Goal: Navigation & Orientation: Find specific page/section

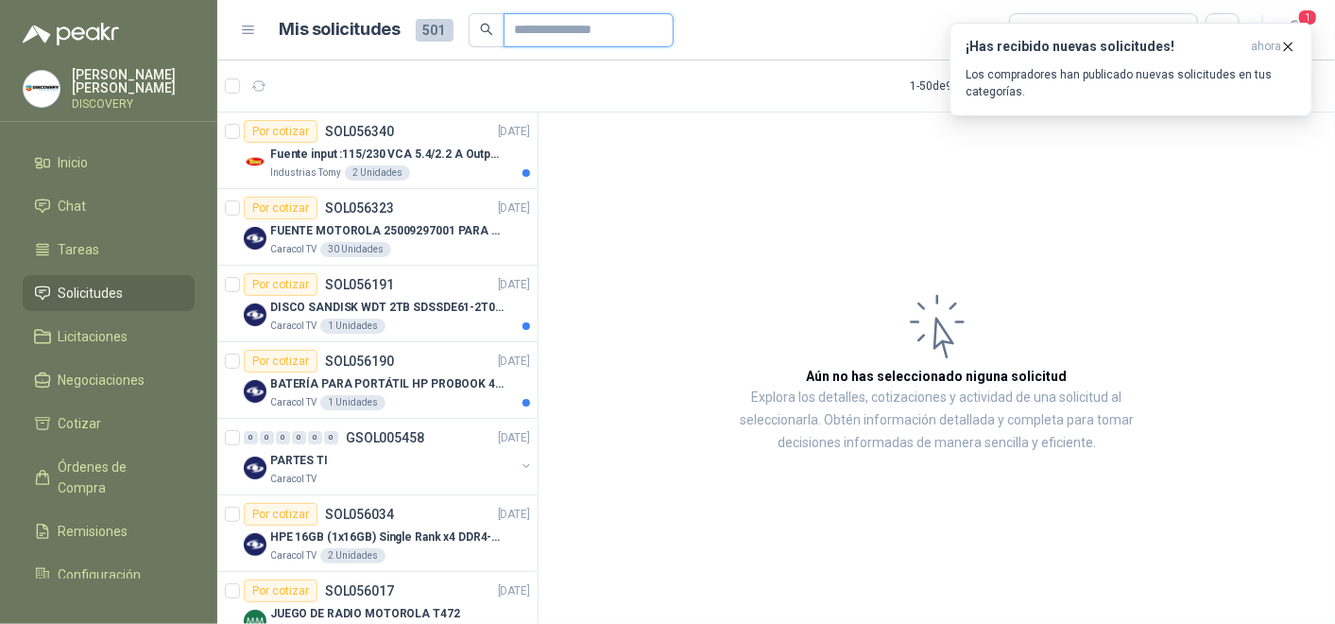
click at [583, 25] on input "text" at bounding box center [581, 30] width 132 height 32
click at [99, 254] on li "Tareas" at bounding box center [108, 249] width 149 height 21
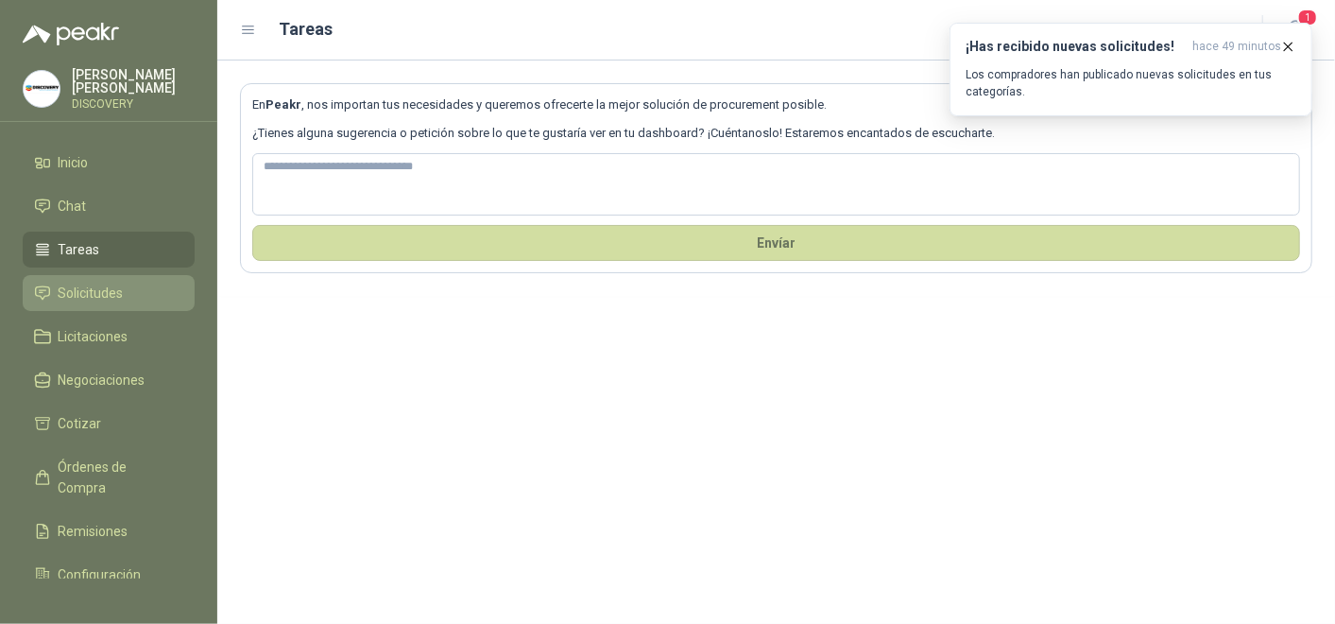
click at [90, 283] on span "Solicitudes" at bounding box center [91, 293] width 65 height 21
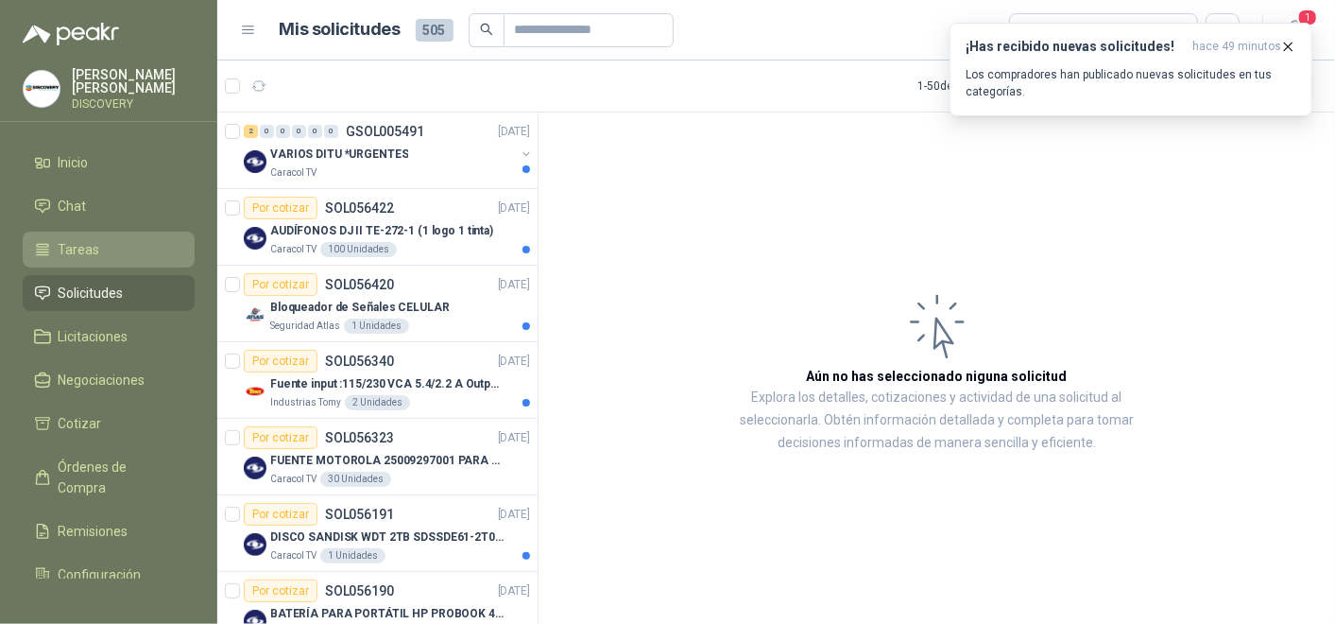
click at [101, 239] on li "Tareas" at bounding box center [108, 249] width 149 height 21
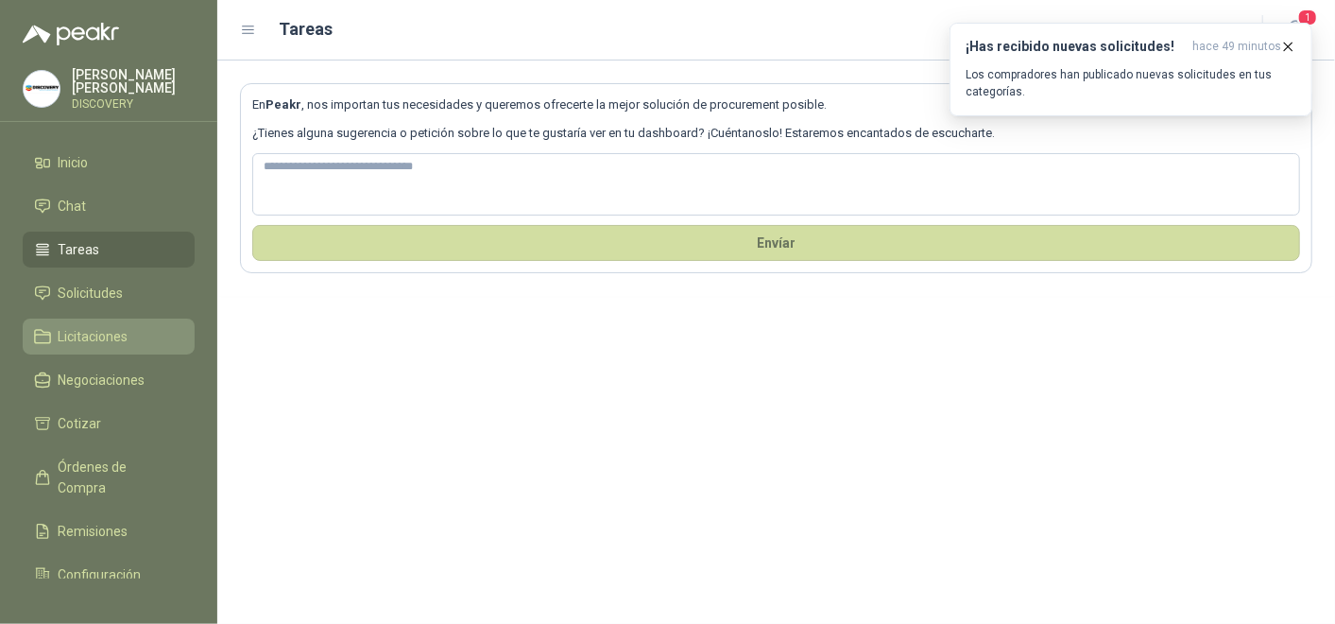
click at [99, 341] on span "Licitaciones" at bounding box center [94, 336] width 70 height 21
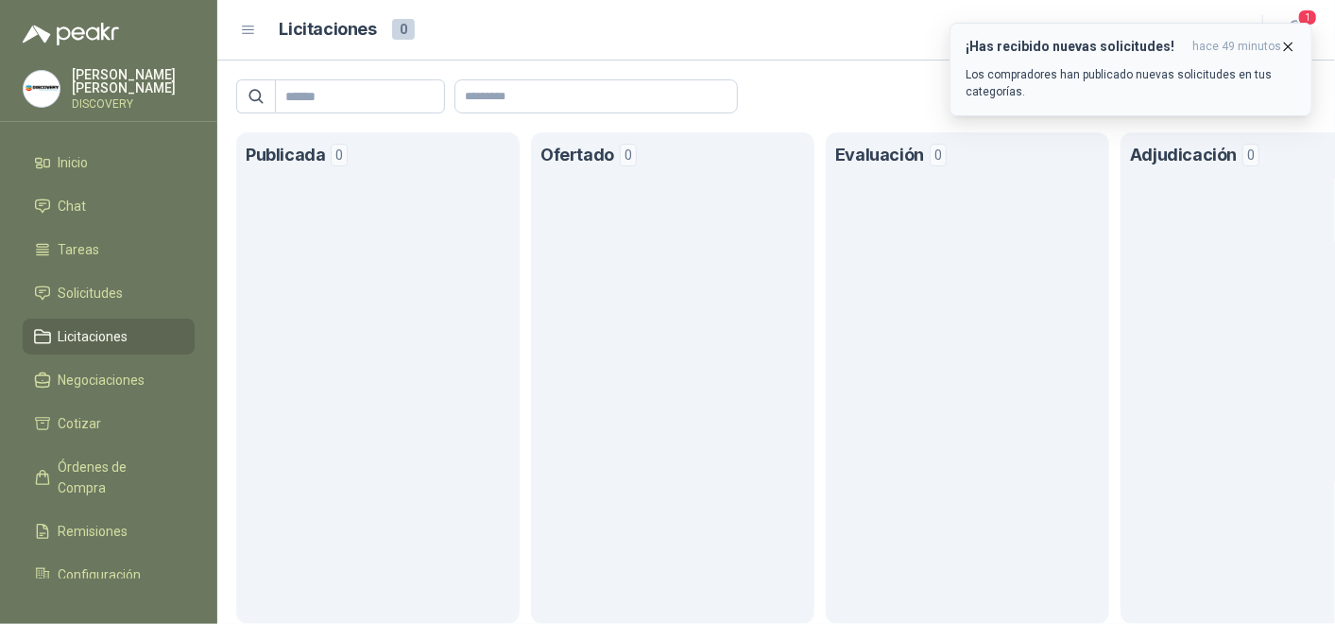
click at [1279, 44] on span "hace 49 minutos" at bounding box center [1236, 47] width 89 height 16
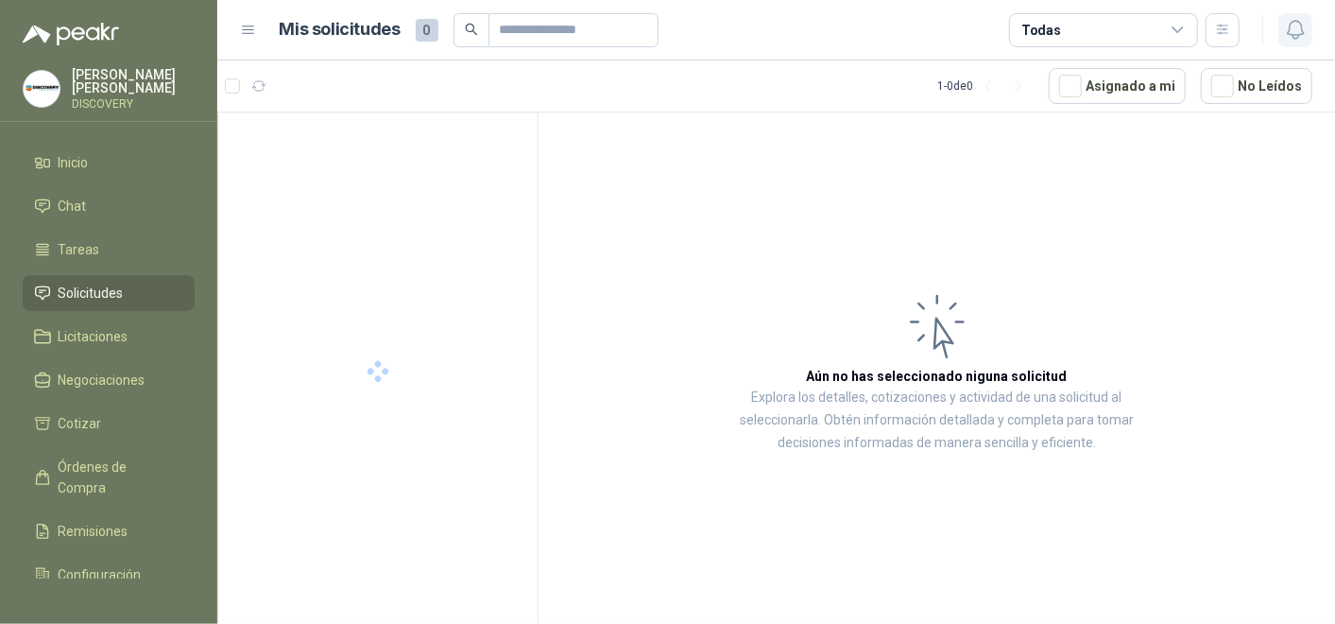
click at [1301, 26] on icon "button" at bounding box center [1295, 30] width 16 height 18
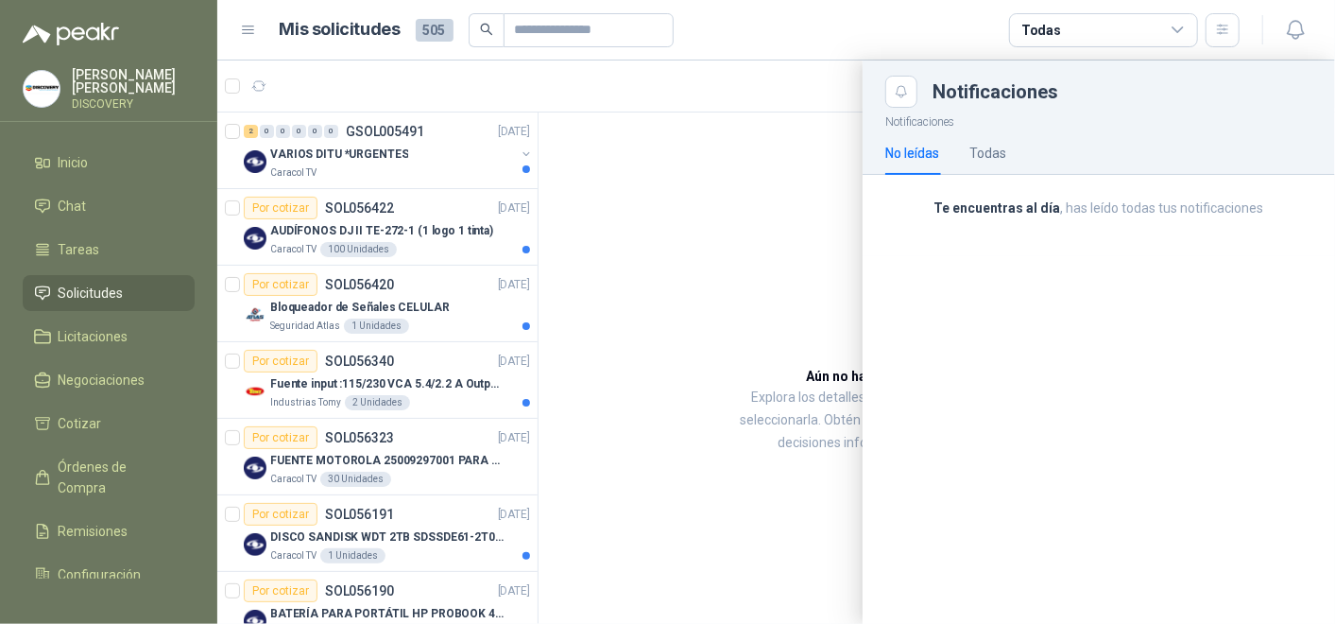
click at [765, 154] on div at bounding box center [776, 341] width 1118 height 563
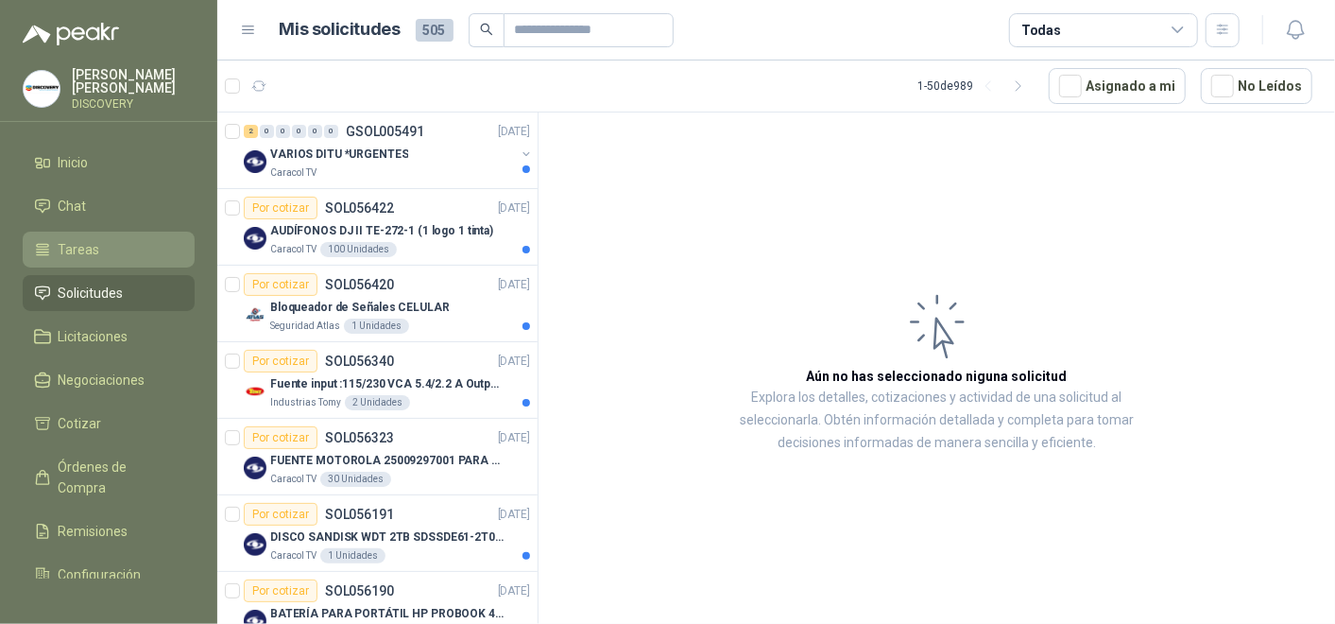
click at [108, 244] on li "Tareas" at bounding box center [108, 249] width 149 height 21
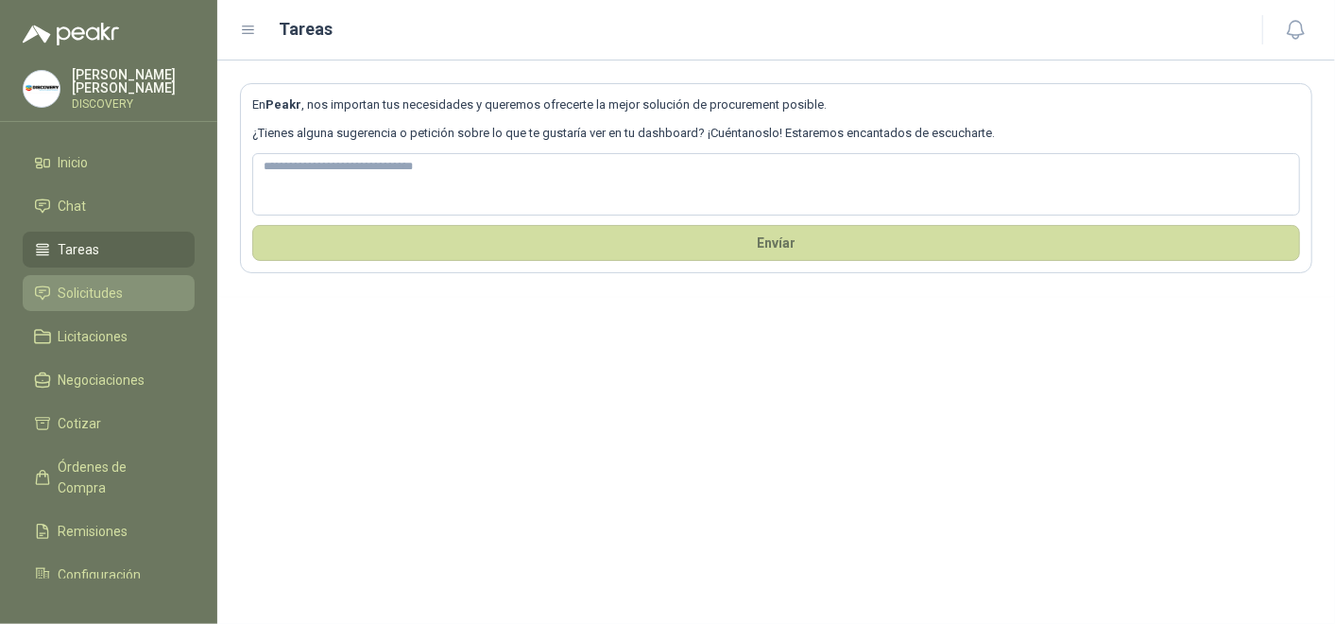
click at [70, 298] on span "Solicitudes" at bounding box center [91, 293] width 65 height 21
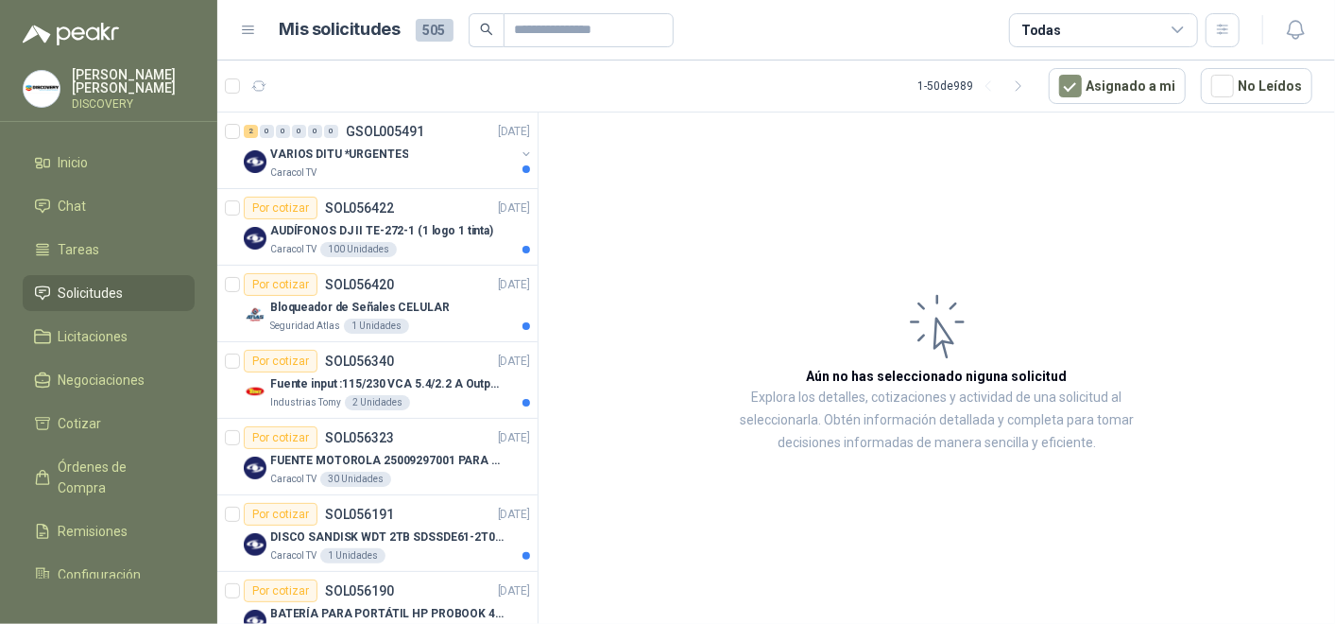
click at [1170, 36] on icon at bounding box center [1178, 30] width 17 height 17
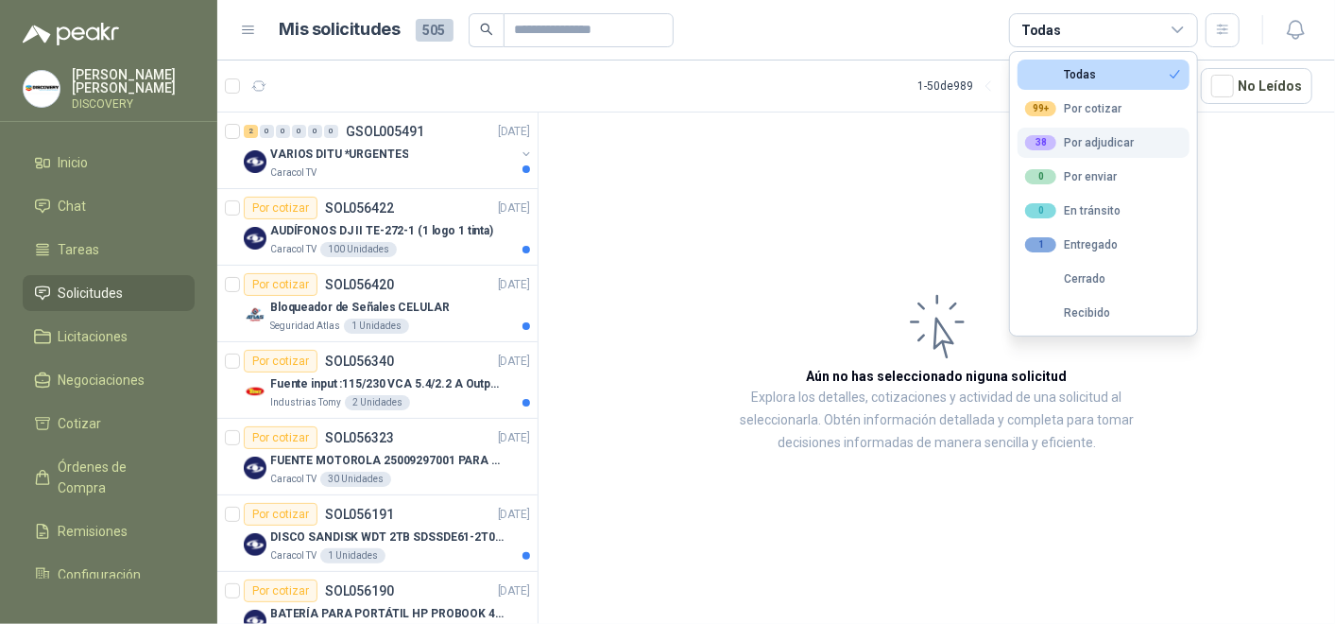
click at [1108, 145] on div "38 Por adjudicar" at bounding box center [1079, 142] width 109 height 15
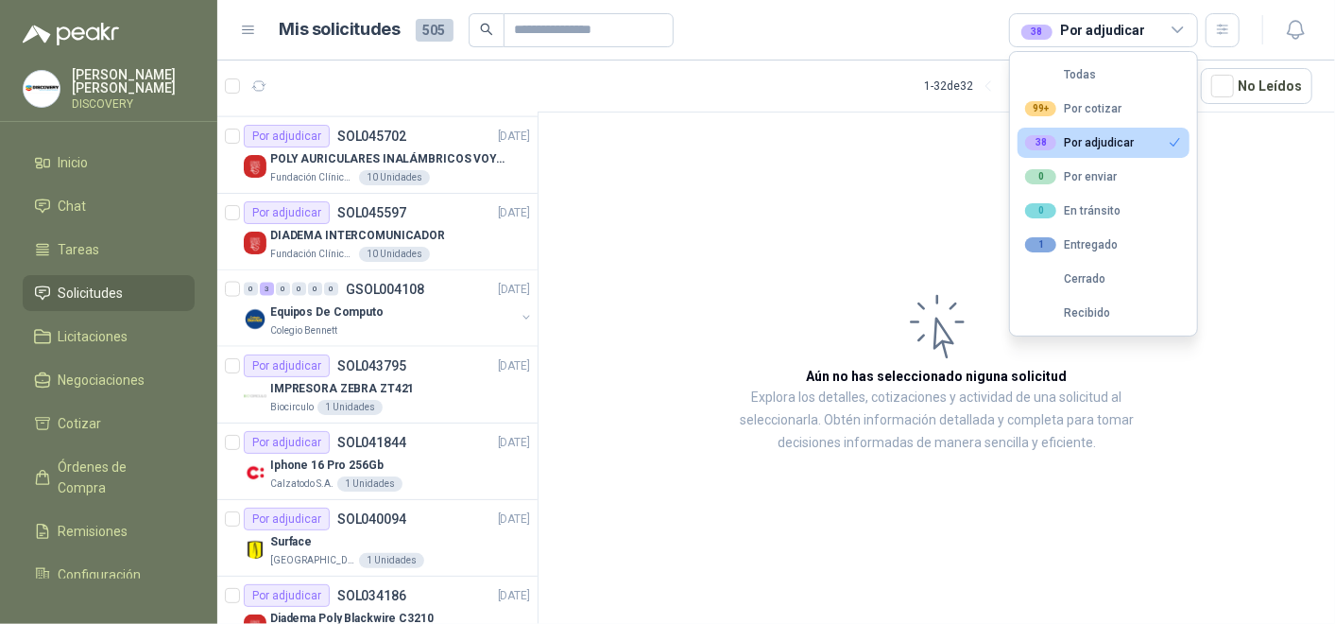
scroll to position [1574, 0]
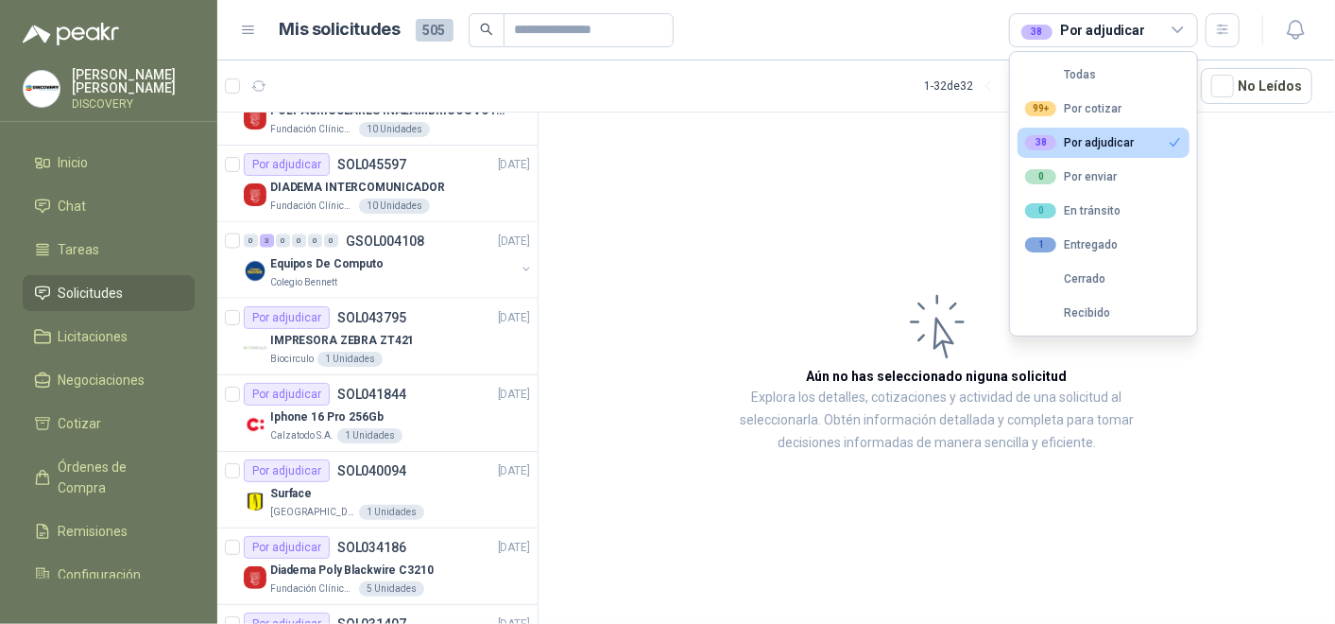
click at [386, 275] on div "Colegio Bennett" at bounding box center [392, 282] width 245 height 15
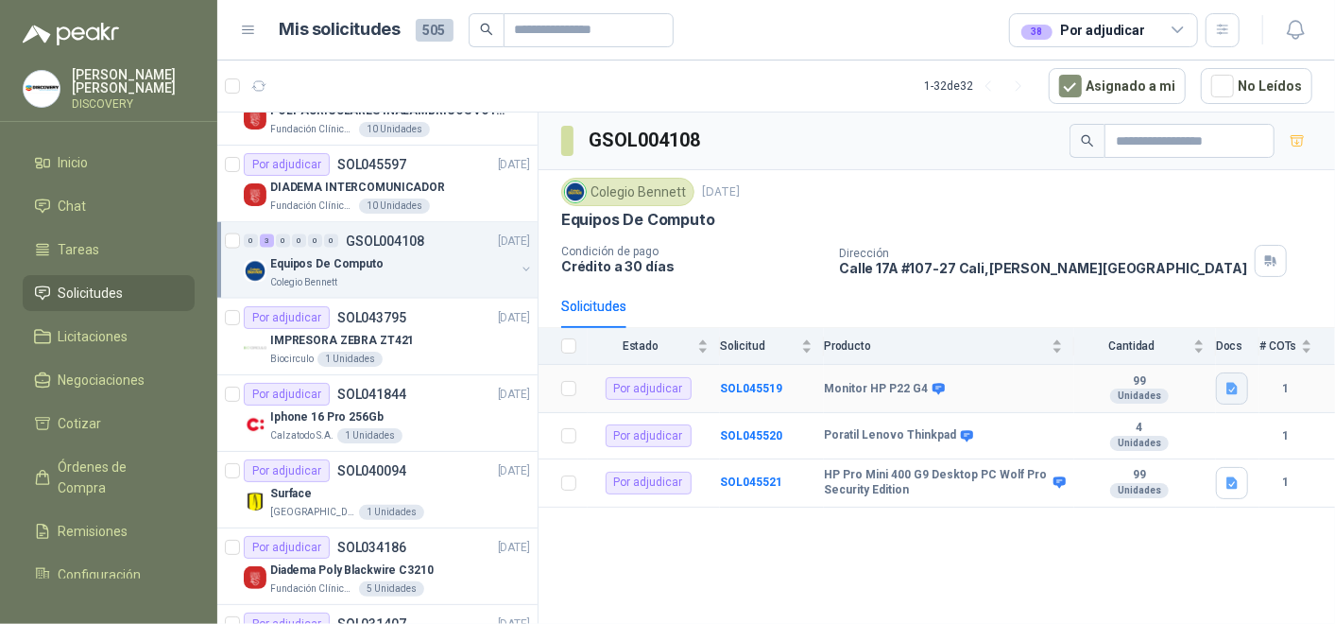
click at [1228, 381] on icon "button" at bounding box center [1233, 389] width 16 height 16
click at [1281, 253] on div "Dirección [STREET_ADDRESS][PERSON_NAME]" at bounding box center [1083, 261] width 489 height 32
click at [1220, 474] on button "button" at bounding box center [1232, 483] width 32 height 32
